Goal: Task Accomplishment & Management: Complete application form

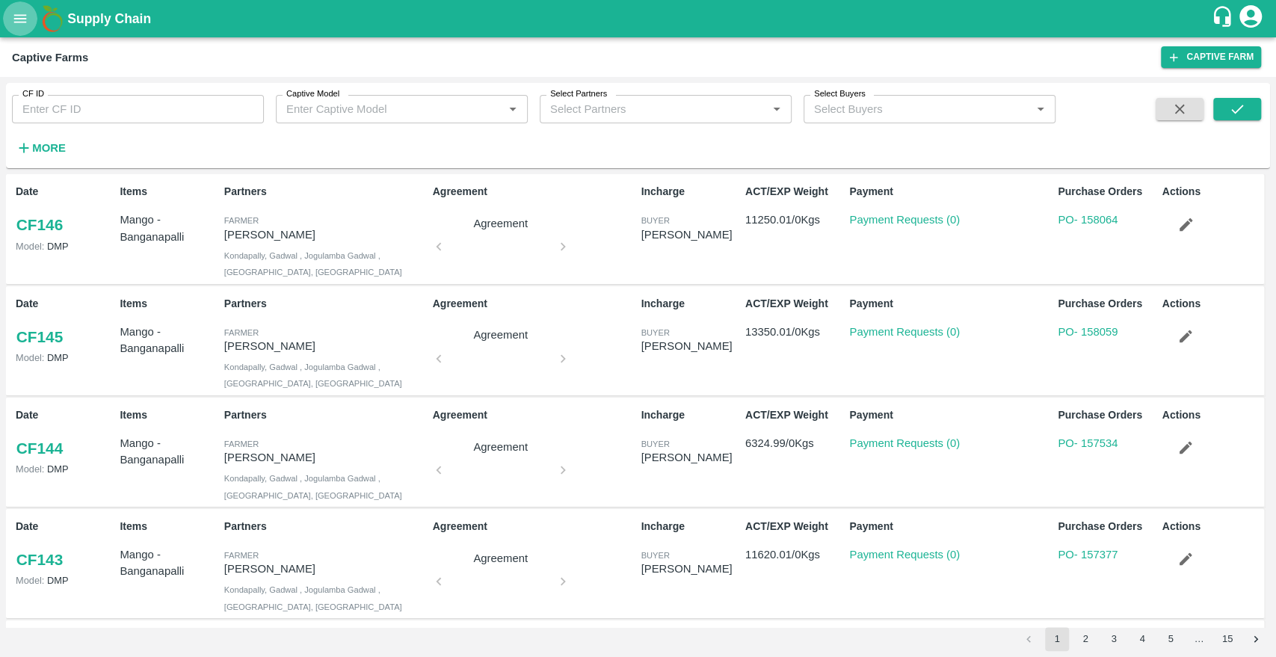
click at [13, 32] on button "open drawer" at bounding box center [20, 18] width 34 height 34
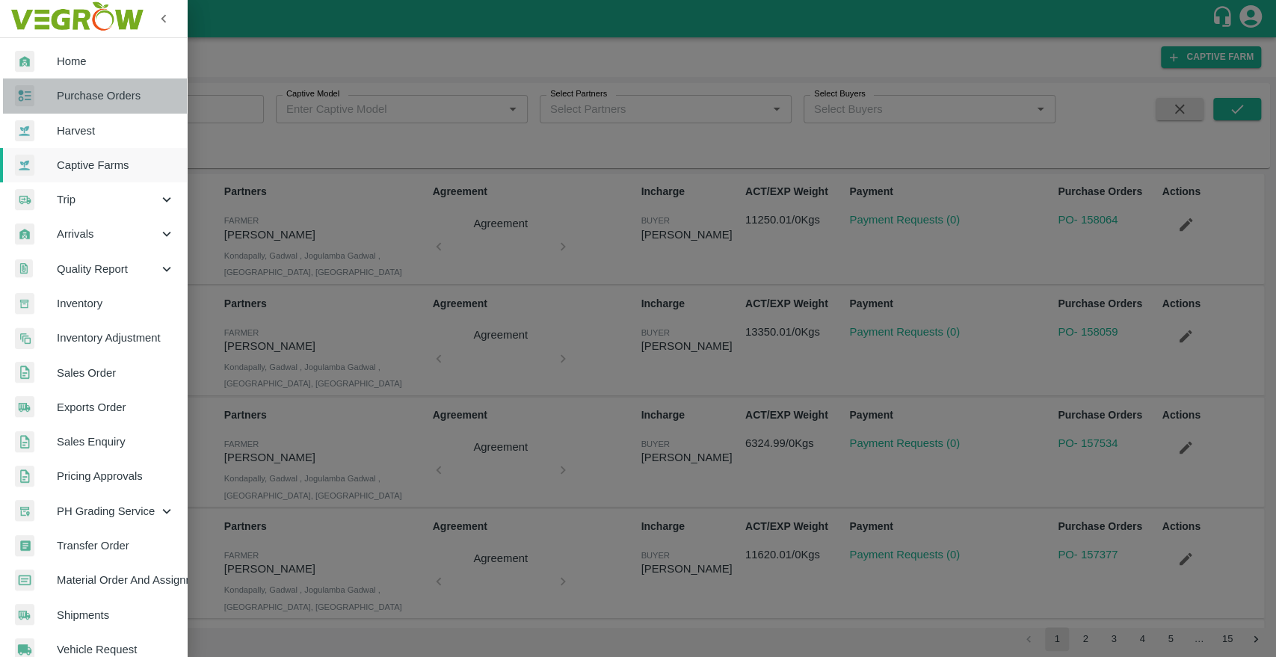
click at [99, 100] on span "Purchase Orders" at bounding box center [116, 95] width 118 height 16
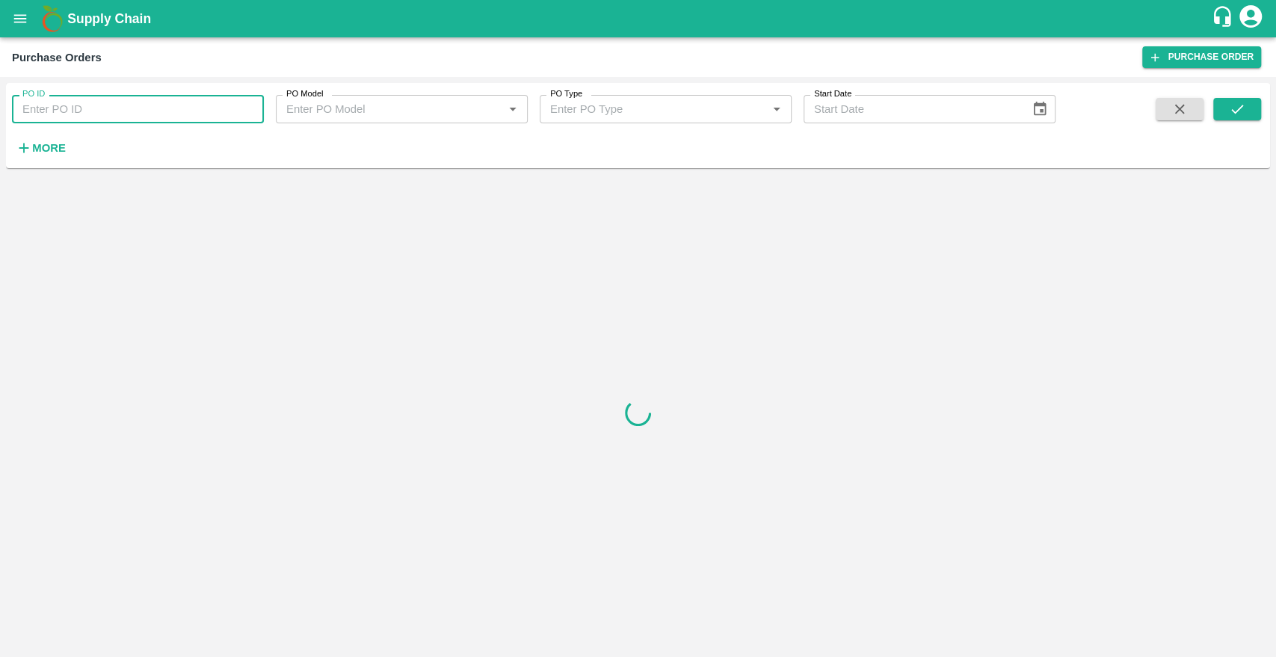
click at [129, 105] on input "PO ID" at bounding box center [138, 109] width 252 height 28
paste input "175380"
type input "175380"
click at [1235, 111] on icon "submit" at bounding box center [1237, 109] width 16 height 16
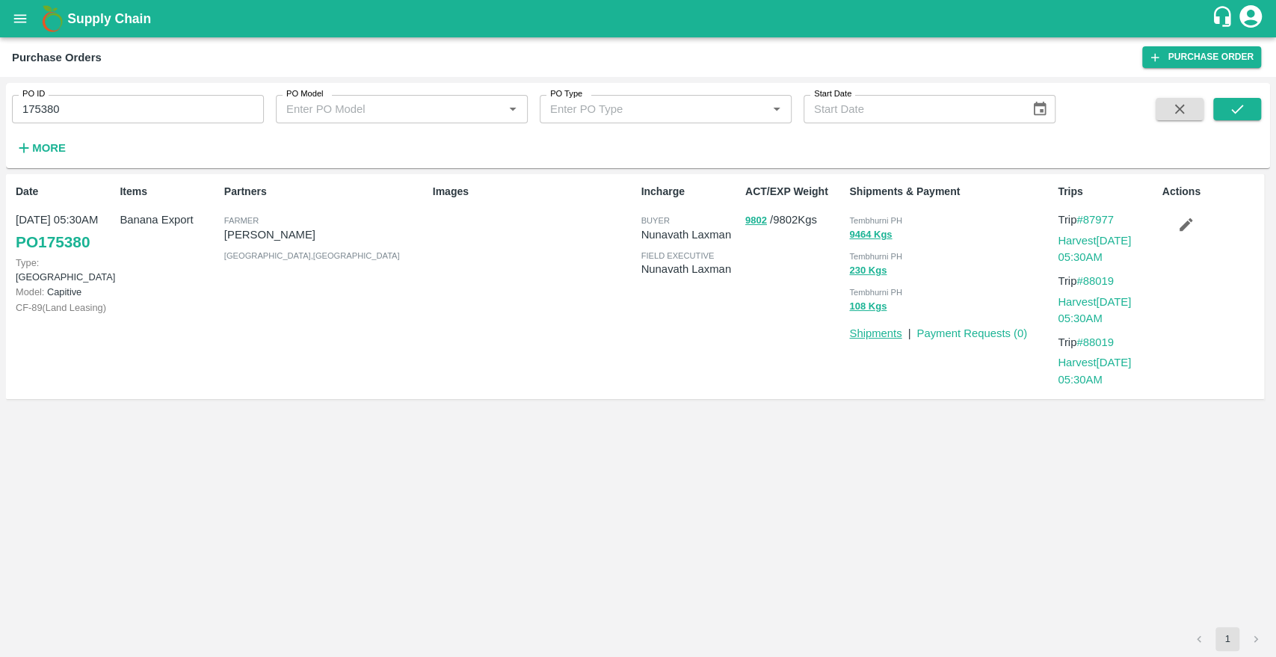
click at [867, 328] on link "Shipments" at bounding box center [875, 333] width 52 height 12
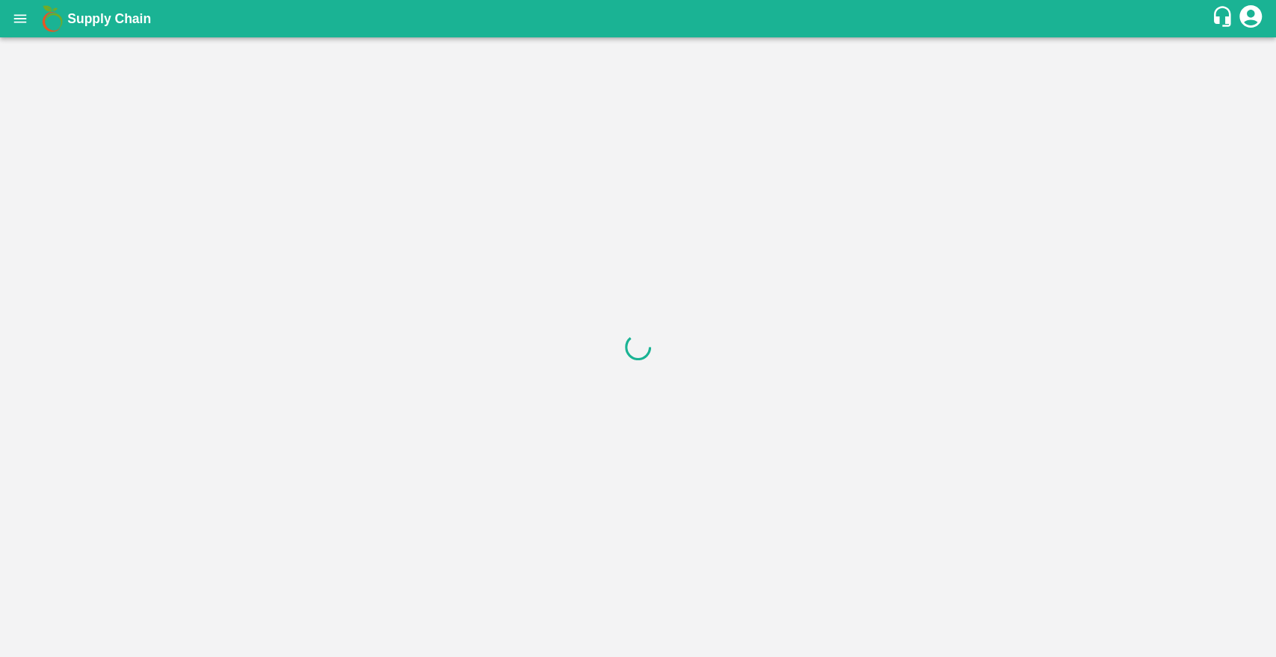
drag, startPoint x: 982, startPoint y: 203, endPoint x: 975, endPoint y: 150, distance: 53.5
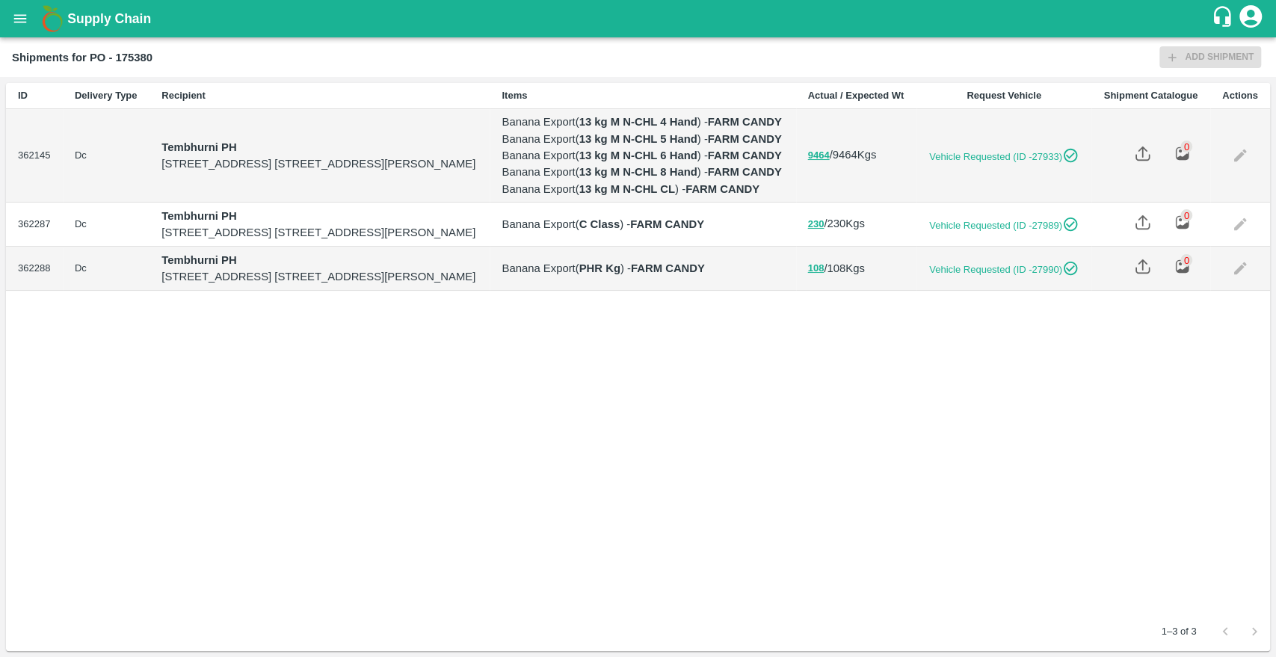
drag, startPoint x: 23, startPoint y: 36, endPoint x: 18, endPoint y: 19, distance: 17.3
click at [18, 19] on div "Supply Chain" at bounding box center [638, 18] width 1276 height 37
click at [18, 19] on icon "open drawer" at bounding box center [20, 18] width 16 height 16
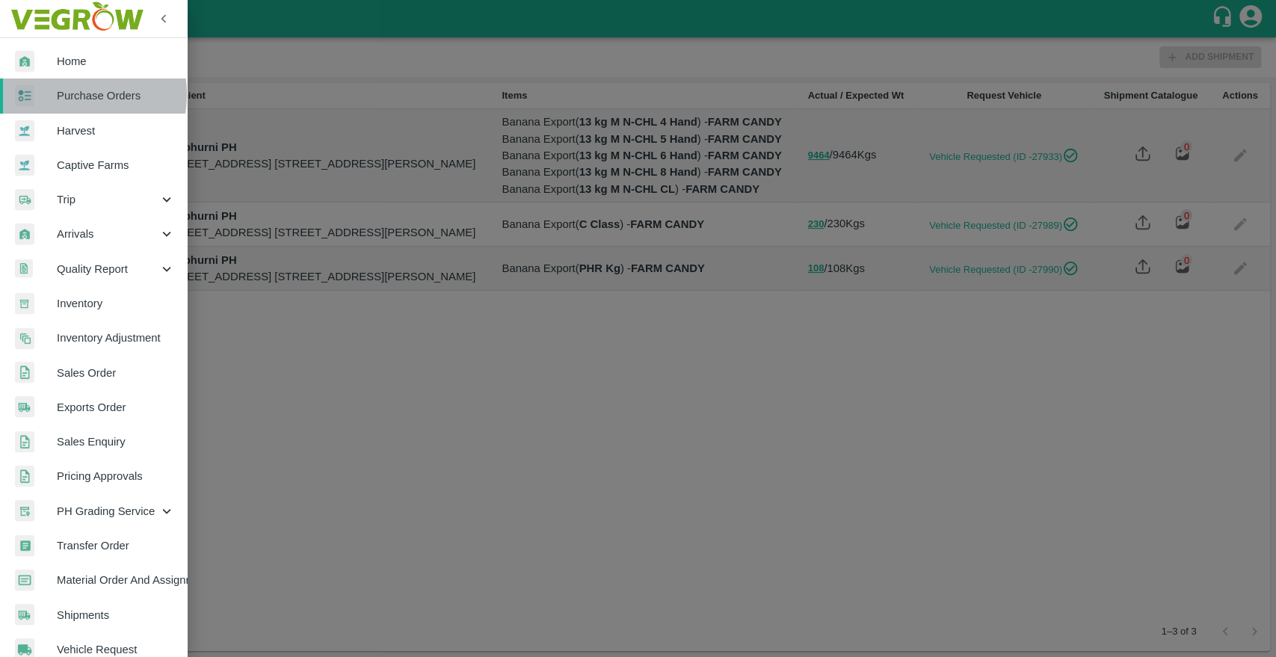
click at [81, 94] on span "Purchase Orders" at bounding box center [116, 95] width 118 height 16
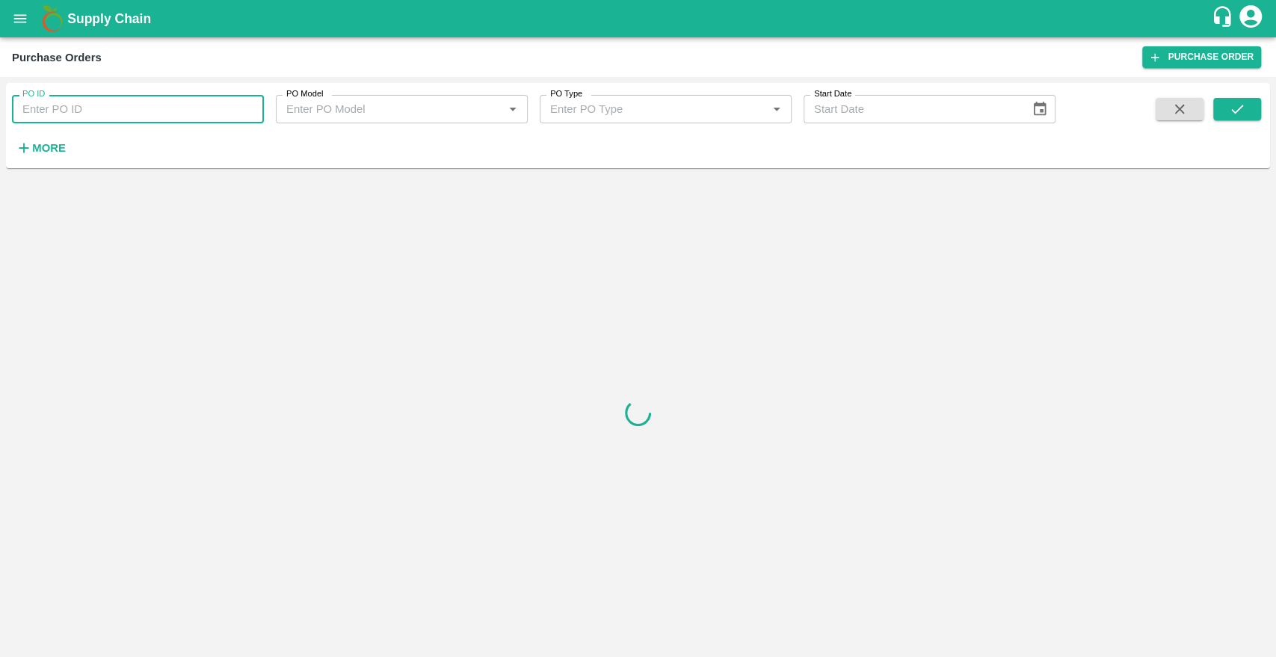
click at [93, 118] on input "PO ID" at bounding box center [138, 109] width 252 height 28
paste input "175380"
type input "175380"
click at [1233, 110] on icon "submit" at bounding box center [1237, 109] width 16 height 16
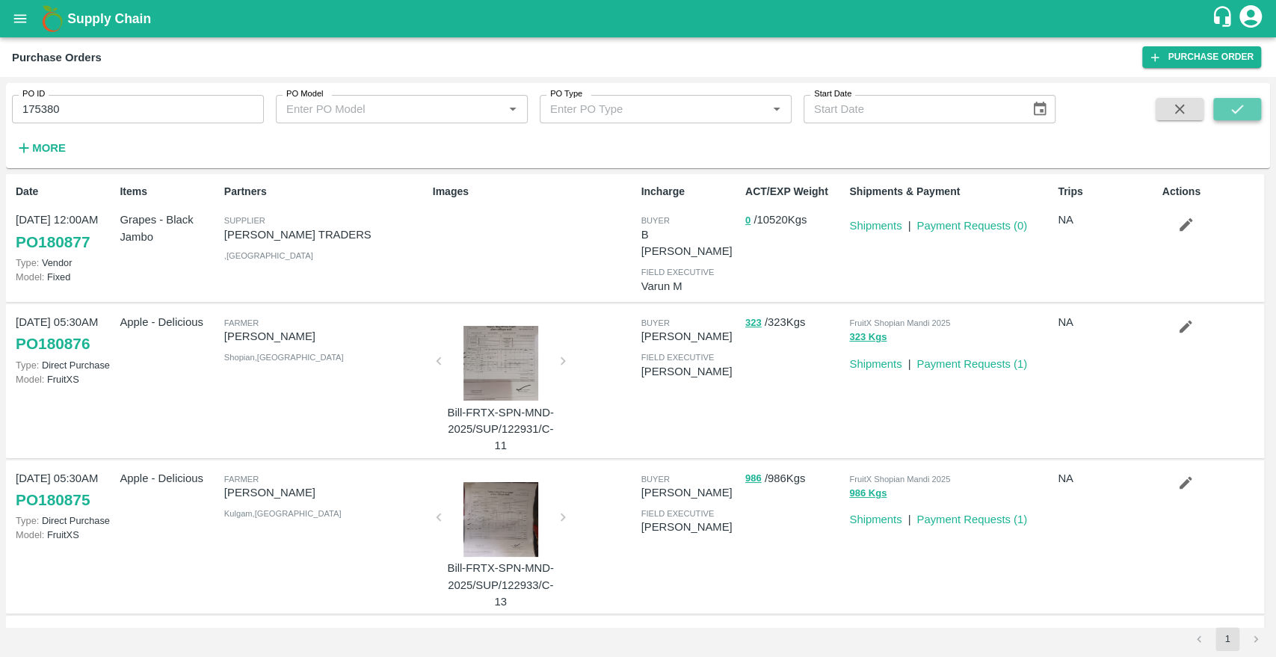
click at [1242, 111] on icon "submit" at bounding box center [1237, 109] width 16 height 16
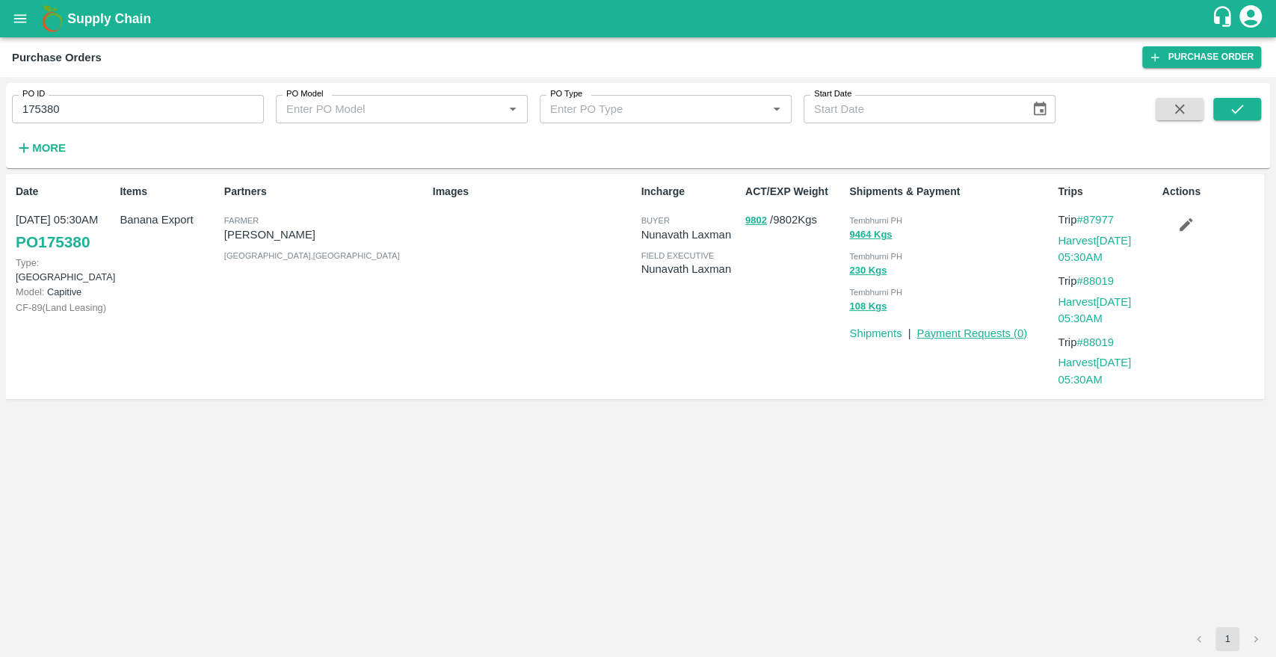
click at [958, 334] on link "Payment Requests ( 0 )" at bounding box center [972, 333] width 111 height 12
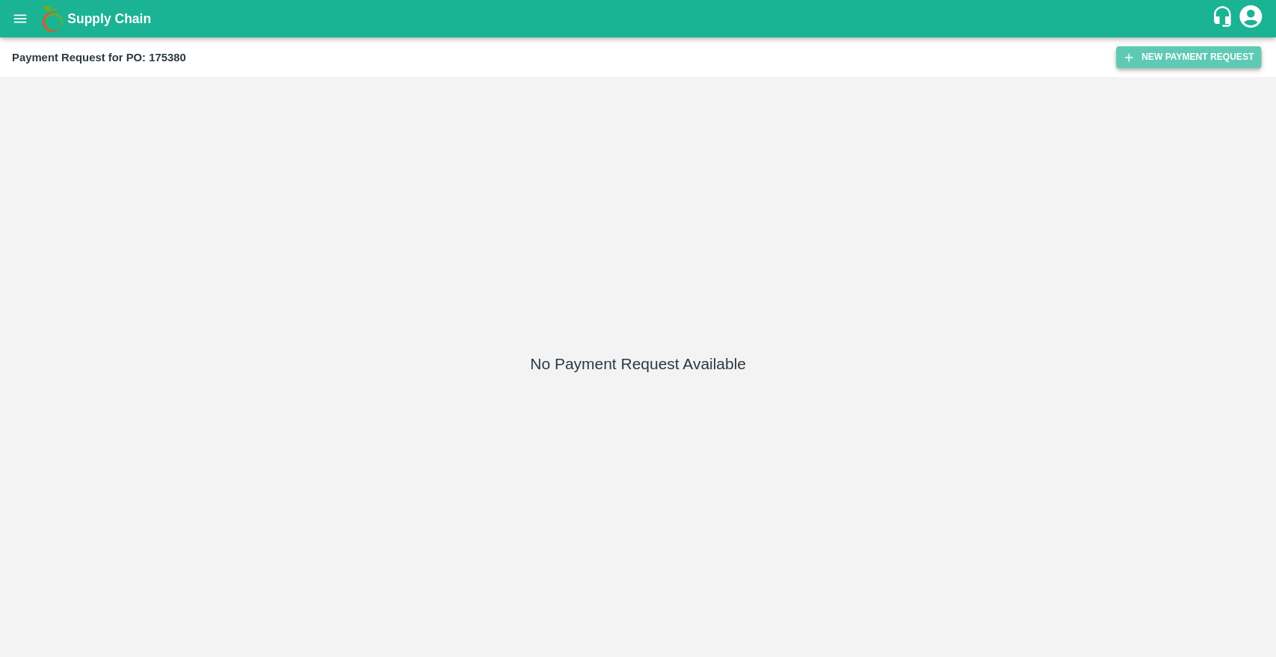
click at [1173, 51] on button "New Payment Request" at bounding box center [1188, 57] width 145 height 22
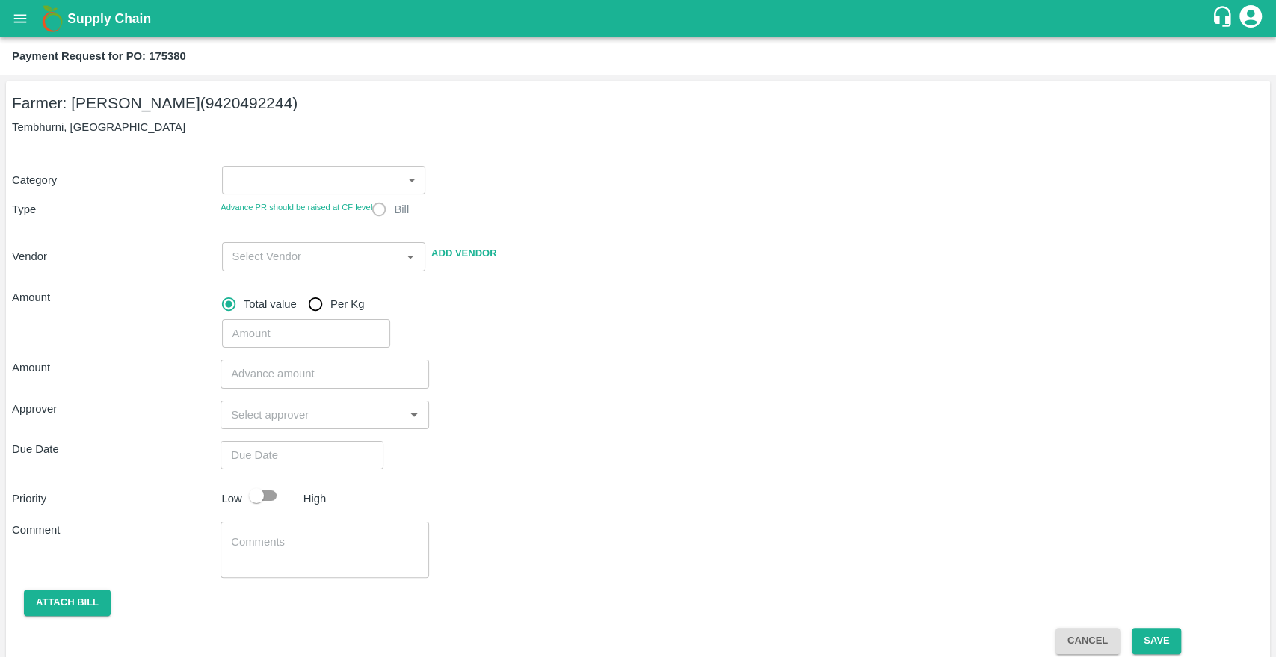
click at [301, 196] on div "Advance PR should be raised at CF level Bill" at bounding box center [325, 209] width 209 height 30
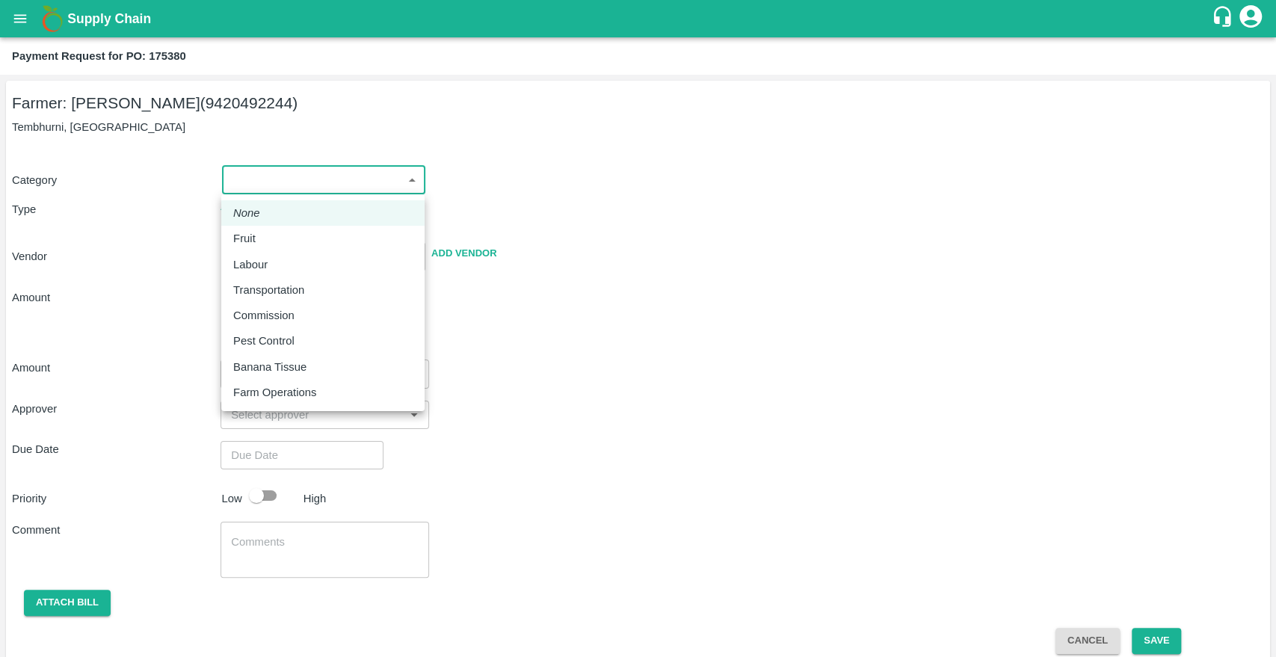
click at [298, 185] on body "Supply Chain Payment Request for PO: 175380 Farmer: Sharada Ramesh Shinde (9420…" at bounding box center [638, 328] width 1276 height 657
click at [250, 235] on p "Fruit" at bounding box center [244, 238] width 22 height 16
type input "1"
radio input "true"
type input "Sharada Ramesh Shinde - 9420492244(Farmer)"
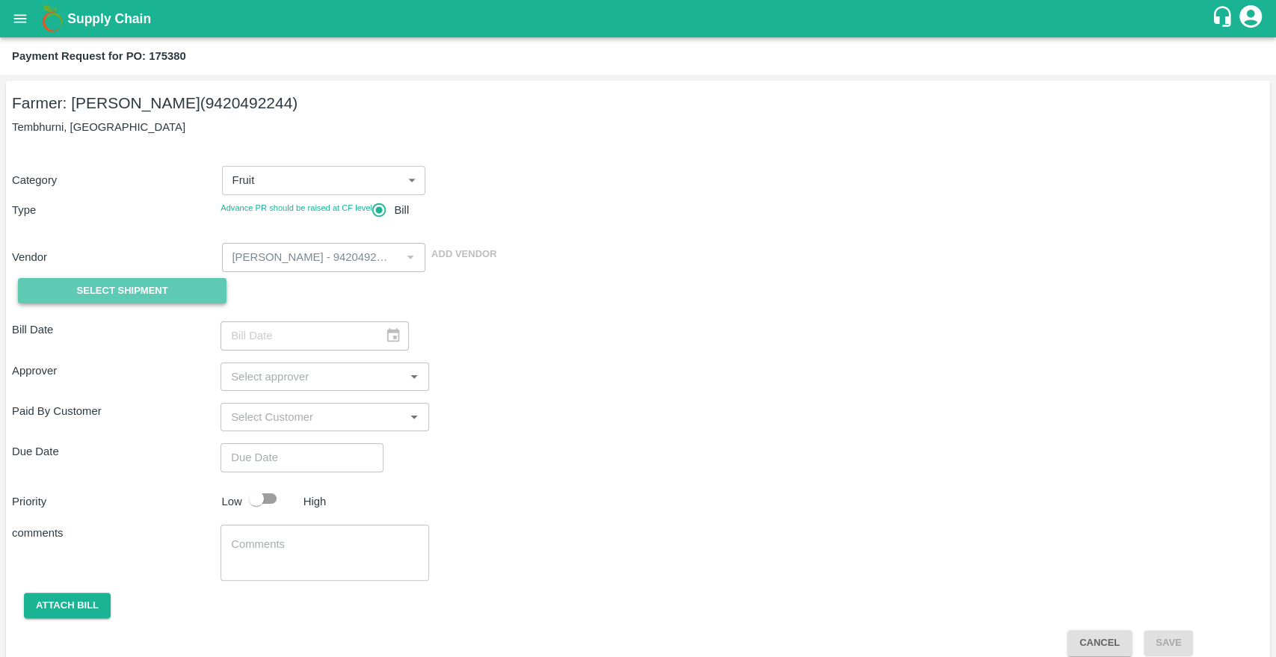
click at [144, 283] on span "Select Shipment" at bounding box center [122, 291] width 91 height 17
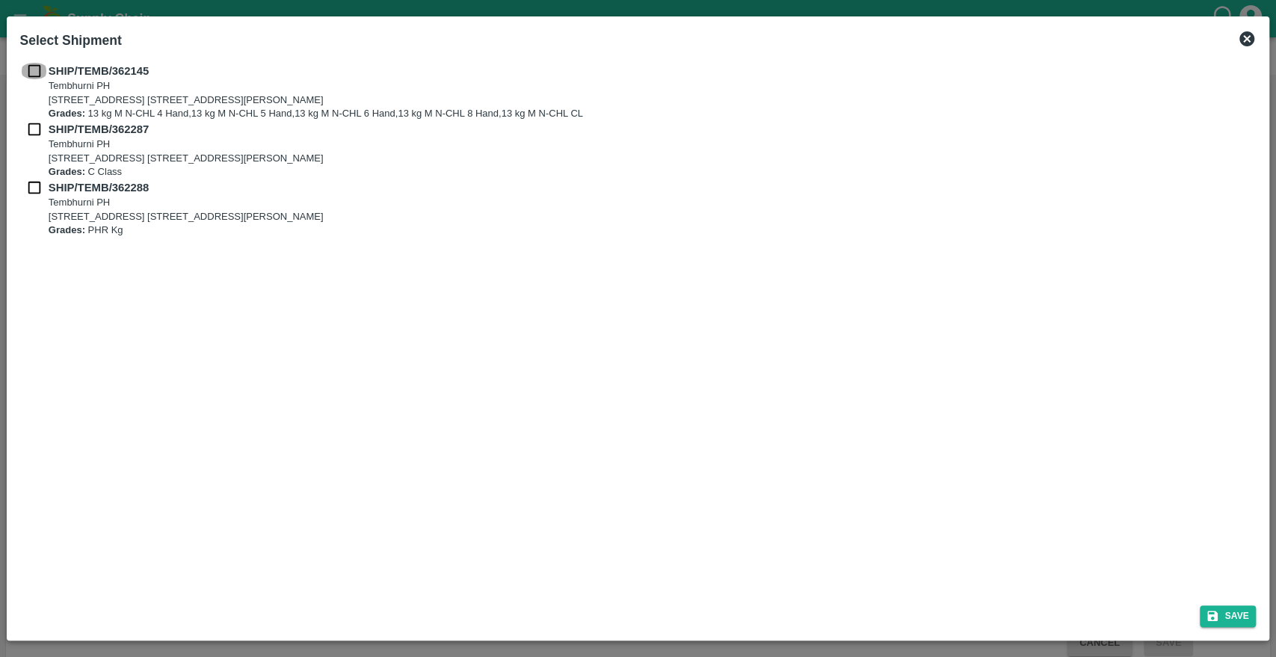
click at [32, 70] on input "checkbox" at bounding box center [34, 71] width 28 height 16
checkbox input "true"
click at [28, 130] on input "checkbox" at bounding box center [34, 129] width 28 height 16
checkbox input "true"
click at [33, 182] on input "checkbox" at bounding box center [34, 187] width 28 height 16
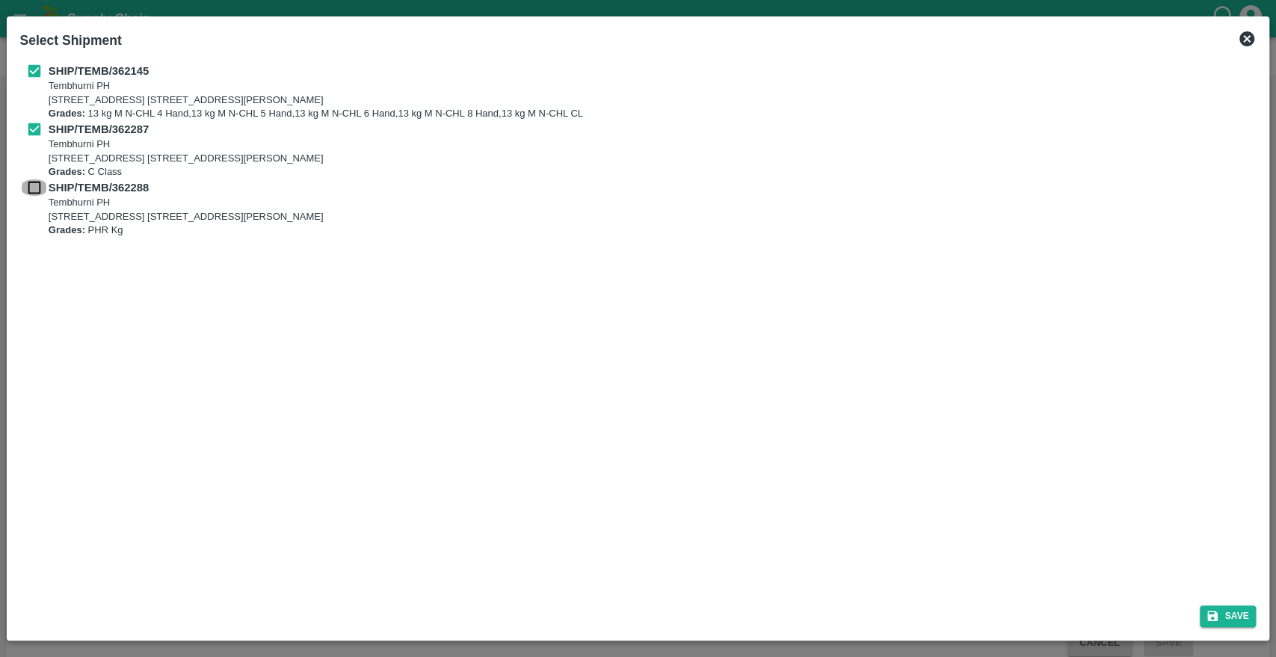
checkbox input "true"
click at [1219, 614] on button "Save" at bounding box center [1228, 617] width 57 height 22
type input "12/09/2025"
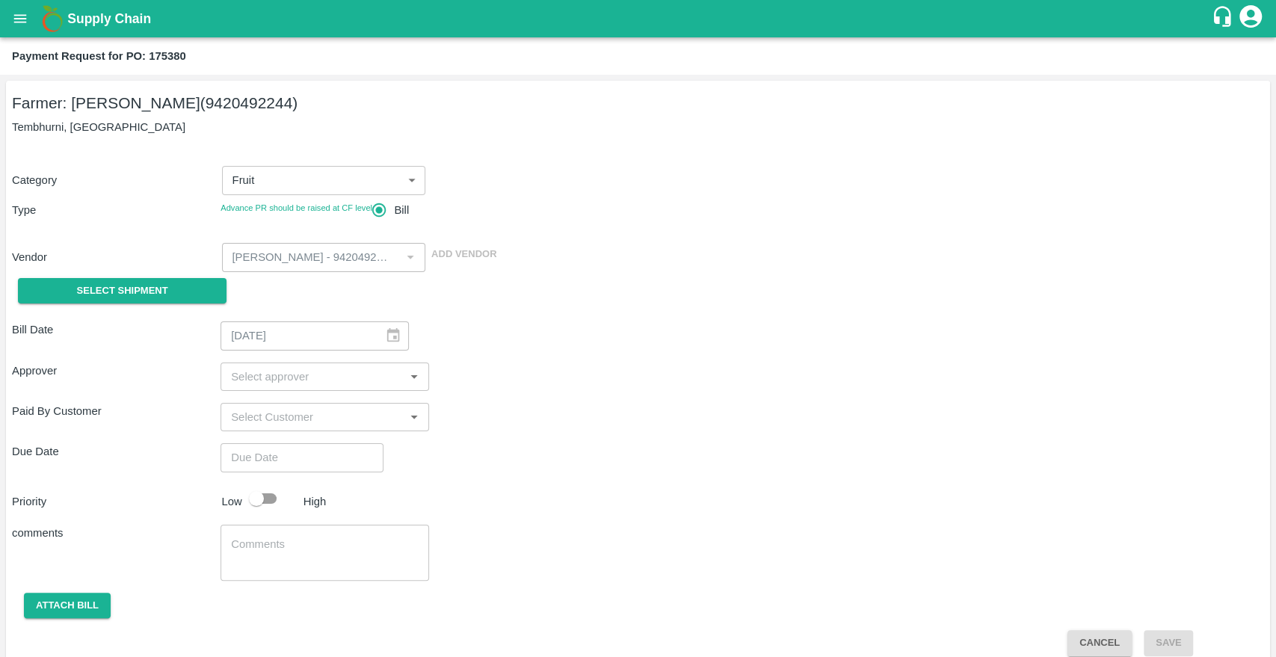
click at [375, 375] on input "input" at bounding box center [312, 376] width 175 height 19
click at [570, 363] on div "Approver ​" at bounding box center [638, 377] width 1252 height 28
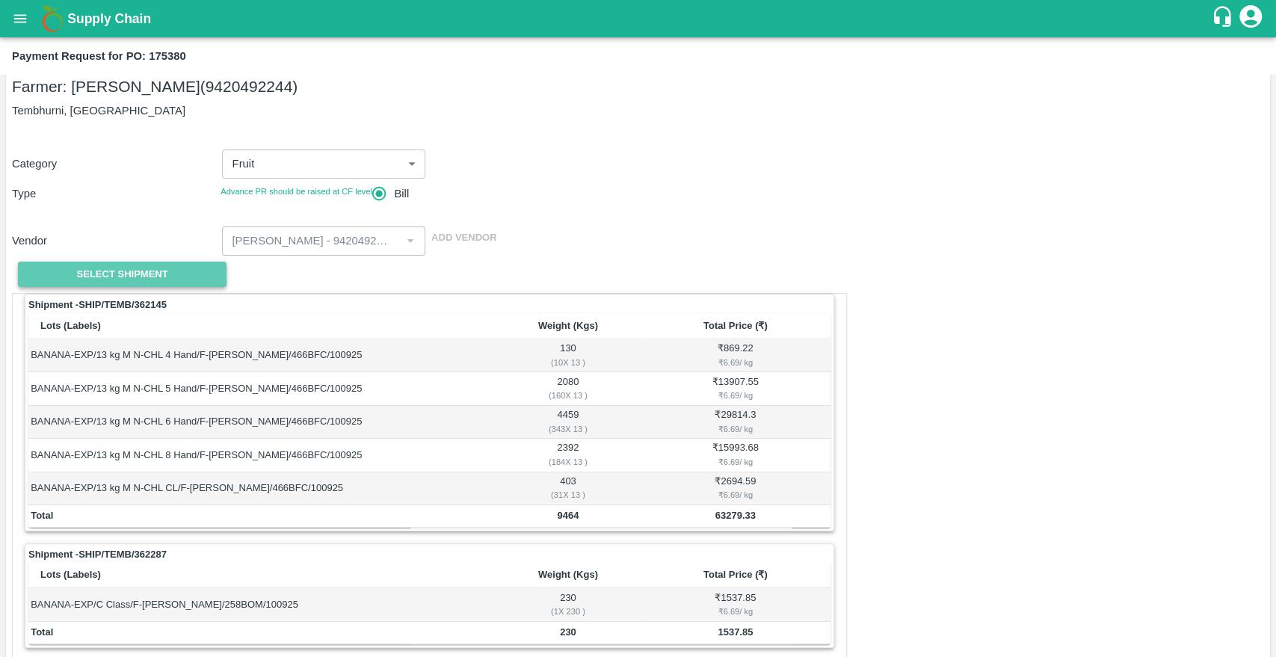
click at [154, 274] on span "Select Shipment" at bounding box center [122, 274] width 91 height 17
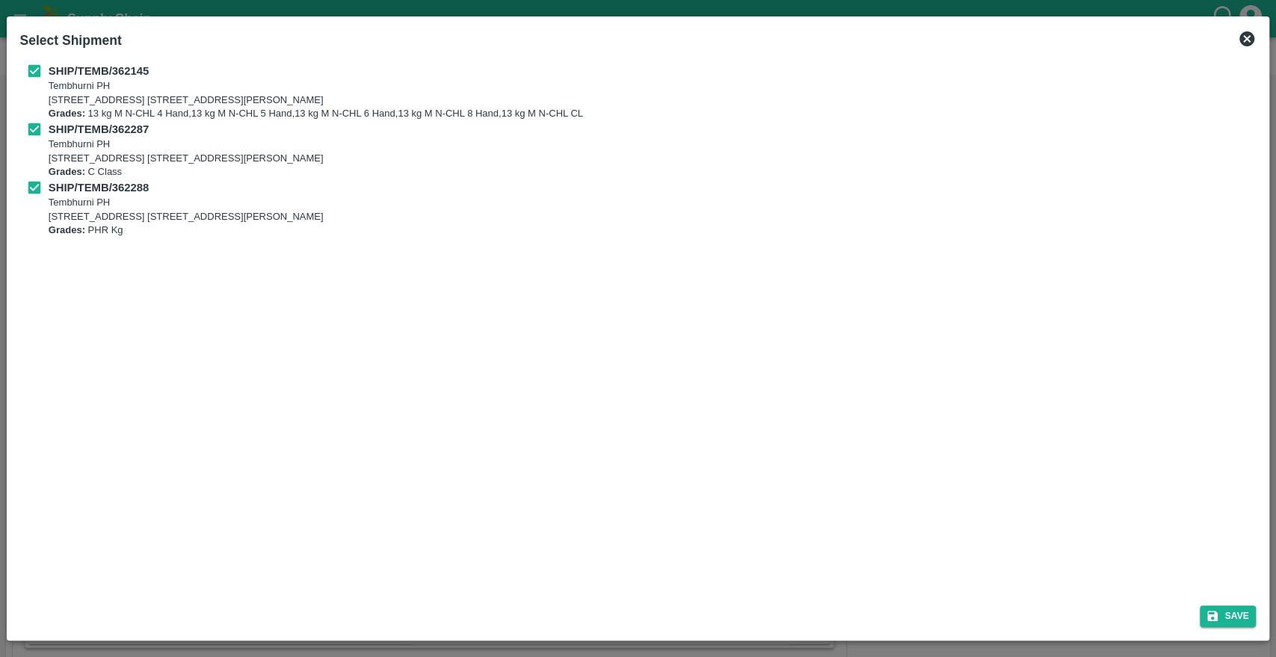
click at [1246, 40] on icon at bounding box center [1247, 39] width 18 height 18
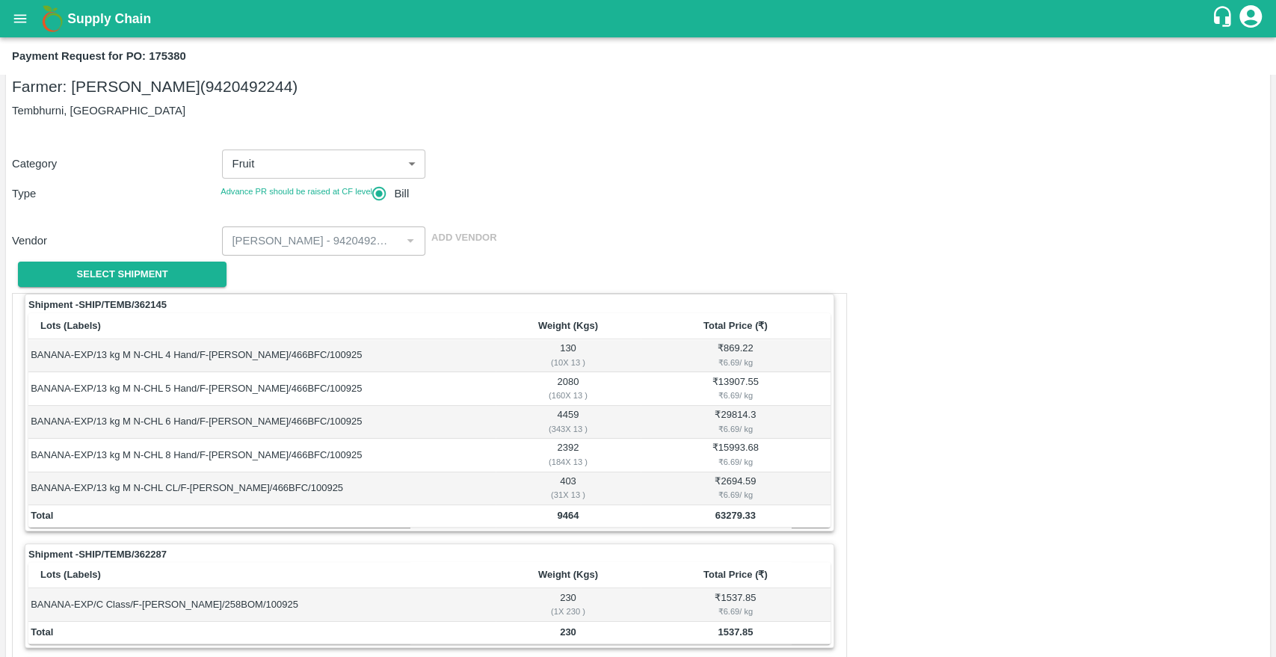
click at [721, 361] on div "₹ 6.69 / kg" at bounding box center [735, 362] width 185 height 13
click at [164, 304] on strong "Shipment - SHIP/TEMB/362145" at bounding box center [97, 305] width 138 height 15
copy strong "362145"
